Goal: Task Accomplishment & Management: Use online tool/utility

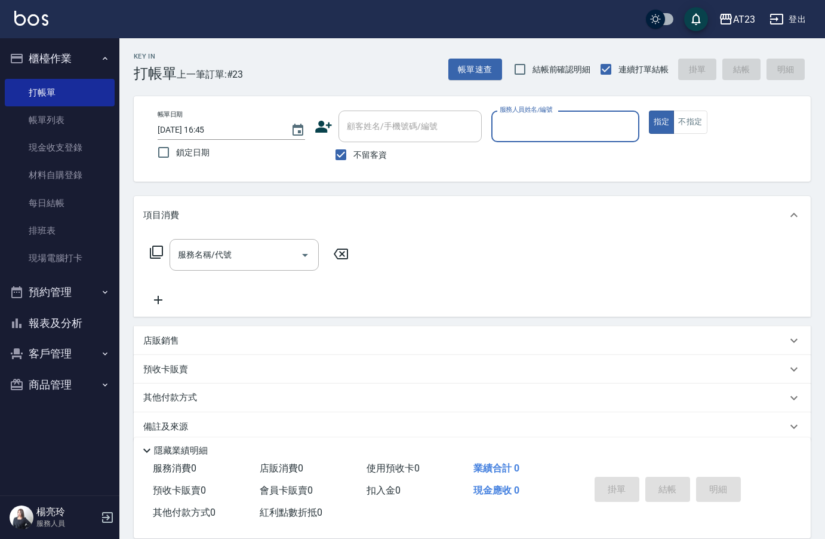
scroll to position [17, 0]
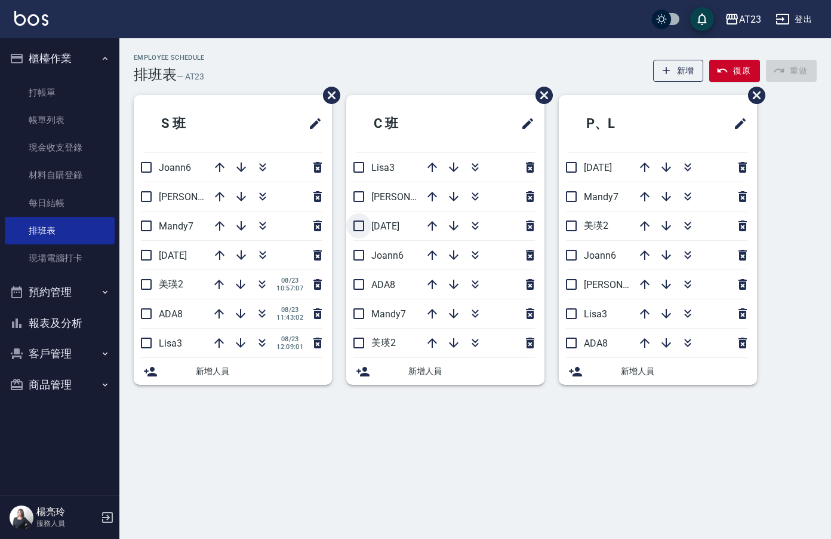
click at [361, 226] on input "checkbox" at bounding box center [358, 225] width 25 height 25
checkbox input "true"
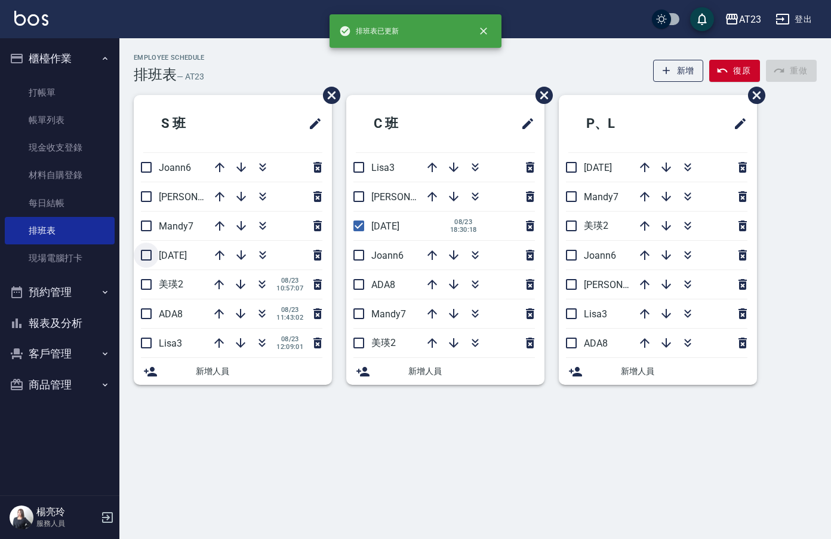
click at [142, 248] on input "checkbox" at bounding box center [146, 254] width 25 height 25
checkbox input "true"
click at [575, 164] on input "checkbox" at bounding box center [571, 167] width 25 height 25
checkbox input "true"
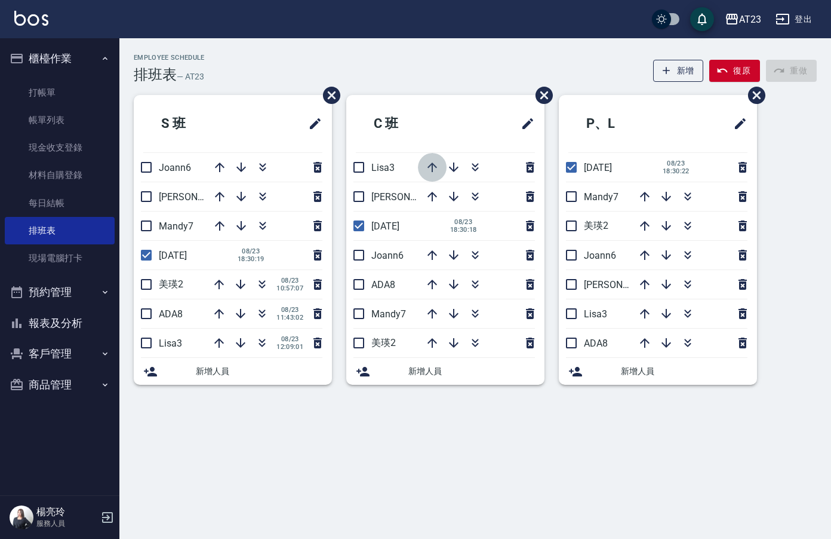
click at [435, 168] on icon "button" at bounding box center [432, 167] width 14 height 14
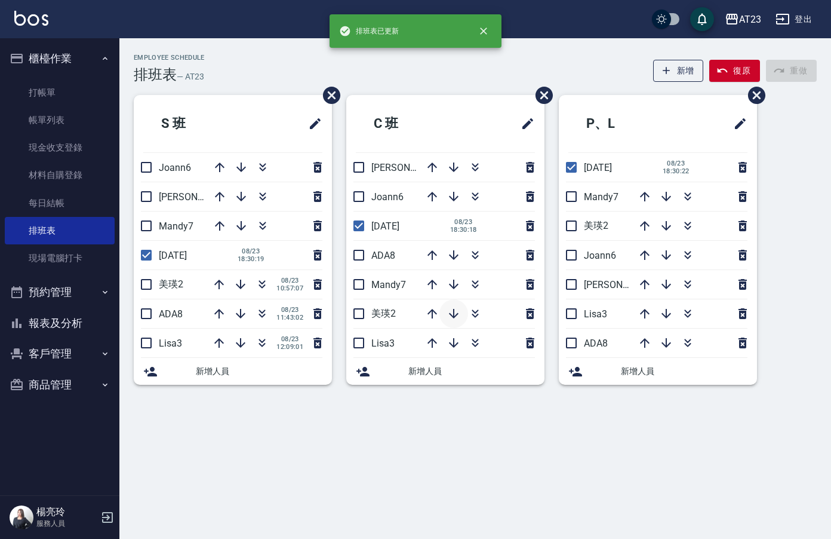
click at [454, 316] on icon "button" at bounding box center [454, 314] width 10 height 10
